Goal: Task Accomplishment & Management: Complete application form

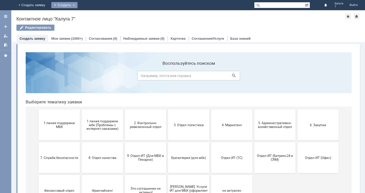
click at [77, 4] on div "Создать" at bounding box center [64, 5] width 26 height 6
click at [91, 15] on link "Заявка" at bounding box center [71, 15] width 39 height 6
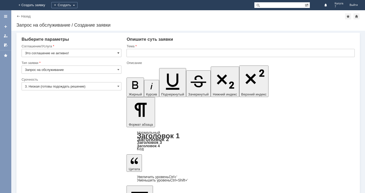
click at [117, 52] on span at bounding box center [118, 53] width 2 height 4
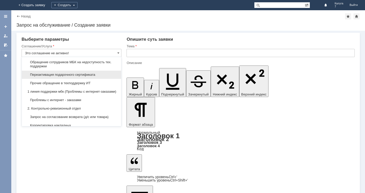
scroll to position [51, 0]
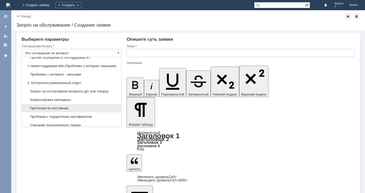
click at [68, 111] on span "Претензии по поставкам" at bounding box center [71, 108] width 93 height 4
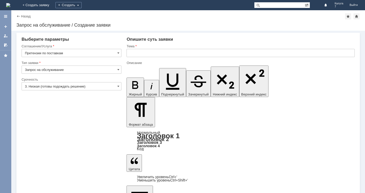
type input "Претензии по поставкам"
click at [119, 86] on span at bounding box center [118, 86] width 2 height 4
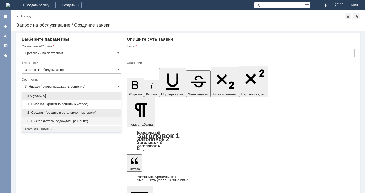
click at [76, 111] on span "2. Средняя (решить в установленные сроки)" at bounding box center [71, 113] width 93 height 4
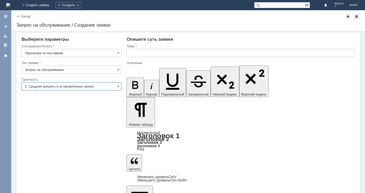
type input "2. Средняя (решить в установленные сроки)"
click at [132, 51] on input "text" at bounding box center [240, 53] width 228 height 8
type input "расхождения в приемке"
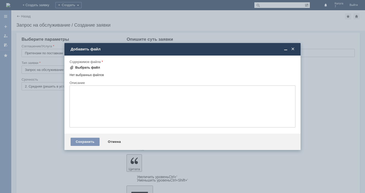
click at [71, 67] on span at bounding box center [72, 68] width 4 height 4
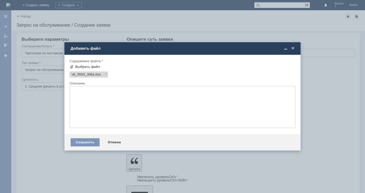
scroll to position [0, 0]
click at [75, 144] on div "Сохранить" at bounding box center [85, 143] width 29 height 8
